Goal: Information Seeking & Learning: Learn about a topic

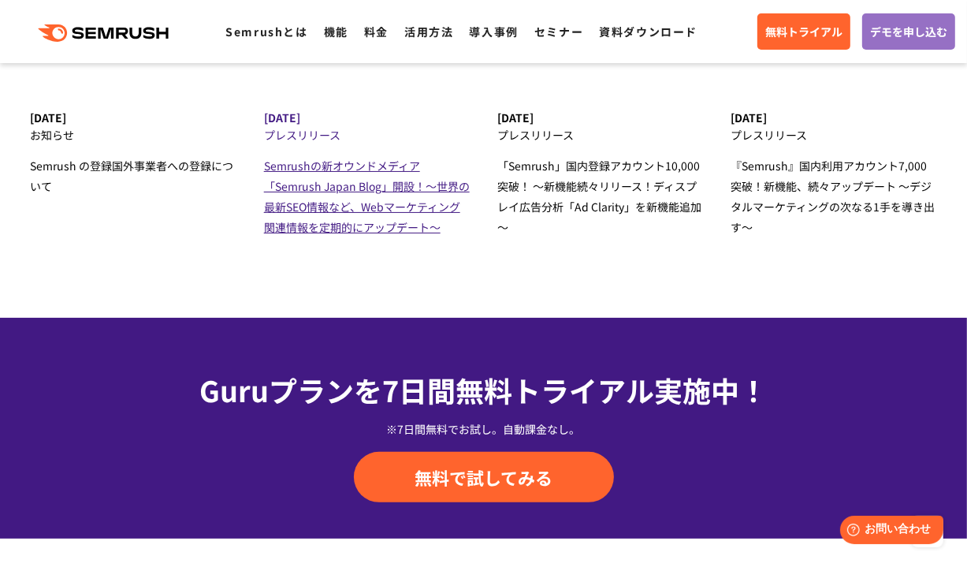
scroll to position [5035, 0]
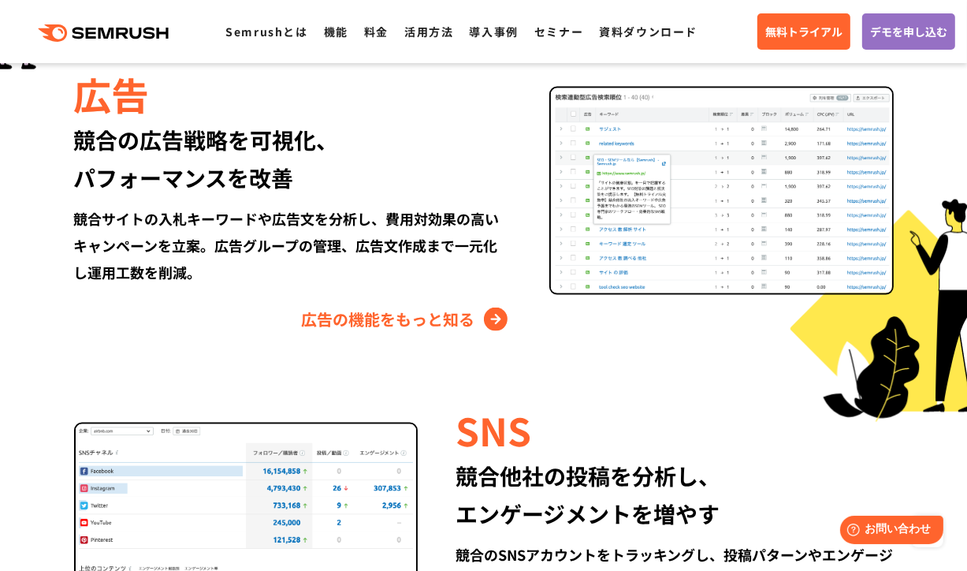
scroll to position [1811, 0]
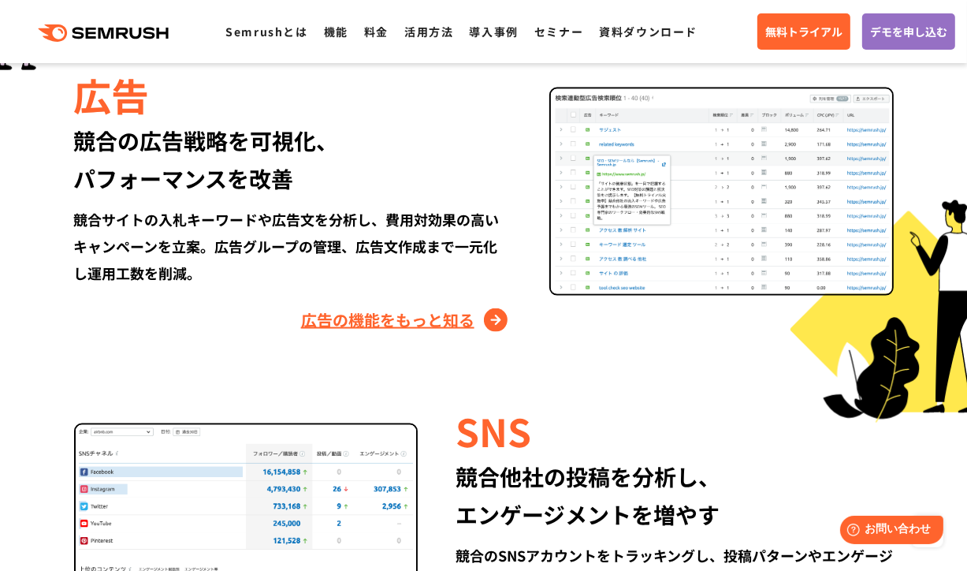
click at [486, 318] on link "広告の機能をもっと知る" at bounding box center [406, 319] width 210 height 25
